Goal: Find specific page/section: Find specific page/section

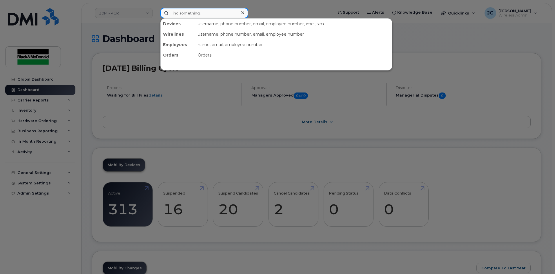
drag, startPoint x: 180, startPoint y: 12, endPoint x: 204, endPoint y: 12, distance: 23.5
click at [180, 12] on input at bounding box center [204, 13] width 88 height 10
drag, startPoint x: 164, startPoint y: 123, endPoint x: 197, endPoint y: 40, distance: 88.9
click at [164, 122] on div at bounding box center [277, 137] width 555 height 274
click at [182, 15] on input at bounding box center [204, 13] width 88 height 10
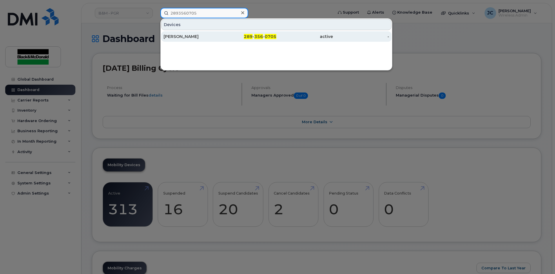
type input "2893560705"
click at [258, 37] on span "356" at bounding box center [258, 36] width 9 height 5
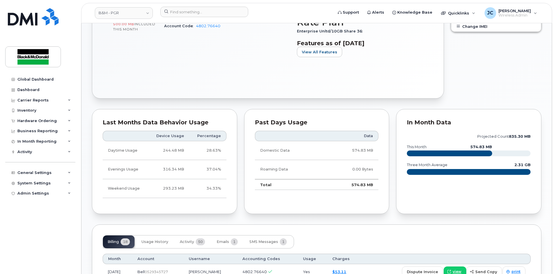
scroll to position [87, 0]
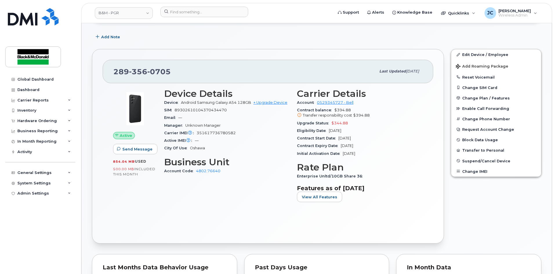
click at [110, 129] on div "Active Send Message 854.04 MB  used 500.00 MB  included this month" at bounding box center [135, 148] width 51 height 126
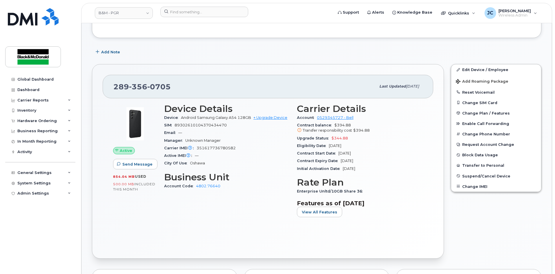
scroll to position [58, 0]
